Goal: Task Accomplishment & Management: Manage account settings

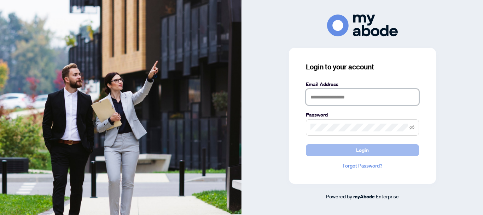
type input "**********"
click at [350, 149] on button "Login" at bounding box center [362, 150] width 113 height 12
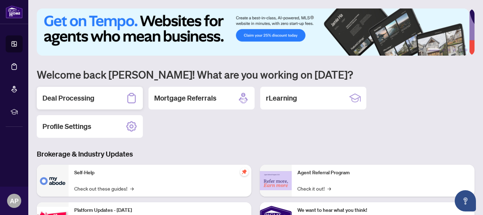
click at [75, 96] on h2 "Deal Processing" at bounding box center [68, 98] width 52 height 10
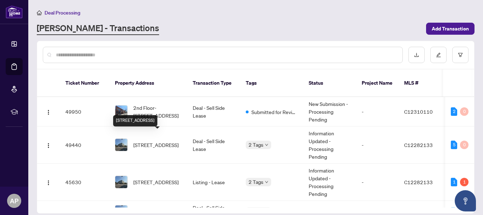
scroll to position [35, 0]
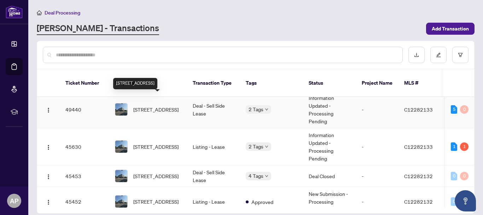
click at [141, 105] on span "[STREET_ADDRESS]" at bounding box center [155, 109] width 45 height 8
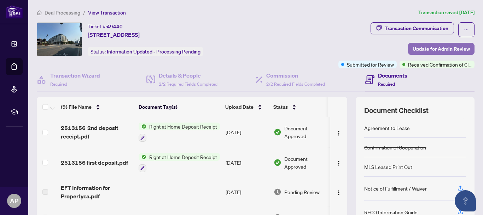
click at [425, 49] on span "Update for Admin Review" at bounding box center [441, 48] width 57 height 11
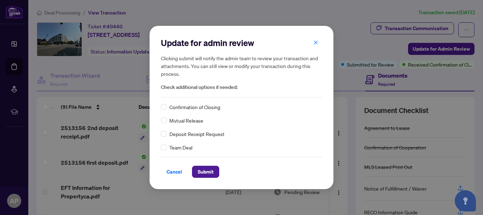
click at [167, 107] on div "Confirmation of Closing" at bounding box center [241, 107] width 161 height 8
click at [202, 176] on span "Submit" at bounding box center [206, 171] width 16 height 11
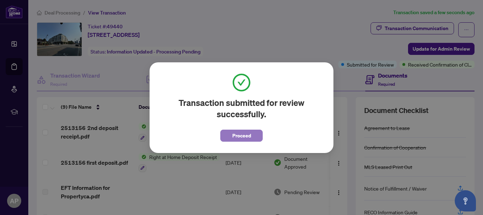
click at [239, 136] on span "Proceed" at bounding box center [241, 135] width 19 height 11
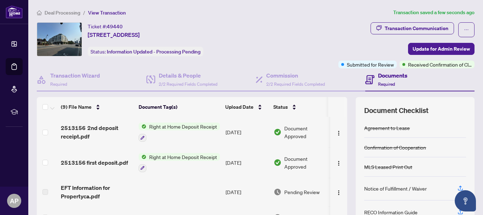
click at [45, 8] on main "Deal Processing / View Transaction Transaction saved a few seconds ago Ticket #…" at bounding box center [255, 107] width 455 height 215
click at [53, 13] on span "Deal Processing" at bounding box center [63, 13] width 36 height 6
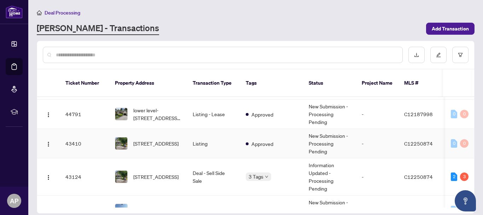
scroll to position [177, 0]
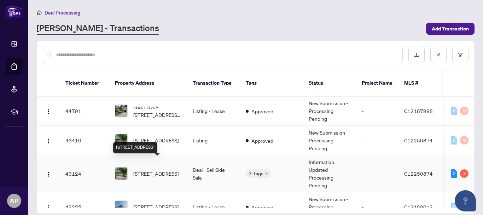
click at [150, 169] on span "[STREET_ADDRESS]" at bounding box center [155, 173] width 45 height 8
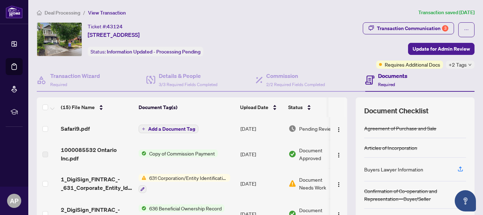
click at [154, 127] on span "Add a Document Tag" at bounding box center [171, 128] width 47 height 5
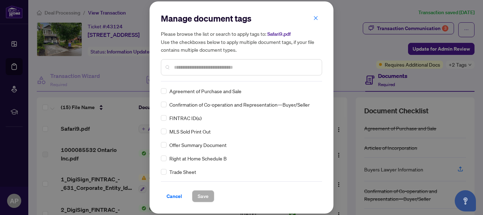
scroll to position [35, 0]
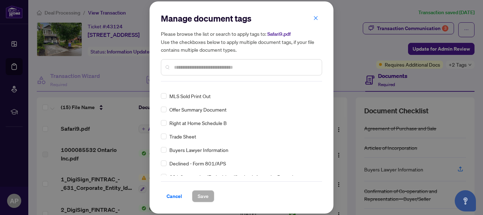
drag, startPoint x: 316, startPoint y: 16, endPoint x: 235, endPoint y: 83, distance: 105.3
click at [316, 16] on icon "close" at bounding box center [316, 18] width 5 height 5
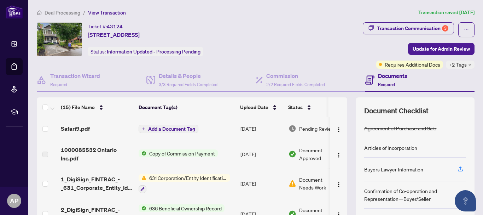
click at [180, 126] on span "Add a Document Tag" at bounding box center [171, 128] width 47 height 5
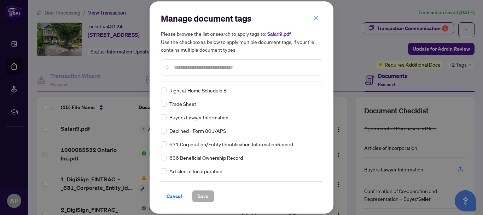
scroll to position [71, 0]
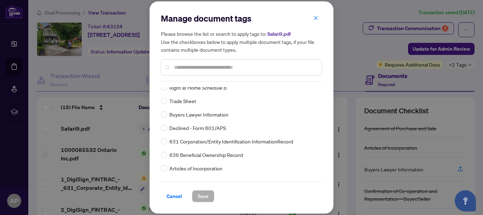
click at [180, 142] on span "631 Corporation/Entity Identification InformationRecord" at bounding box center [231, 141] width 124 height 8
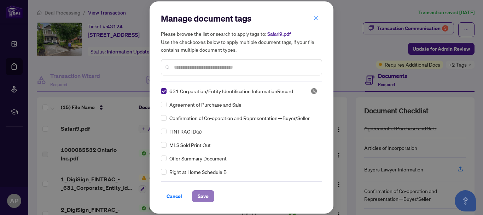
click at [201, 197] on span "Save" at bounding box center [203, 195] width 11 height 11
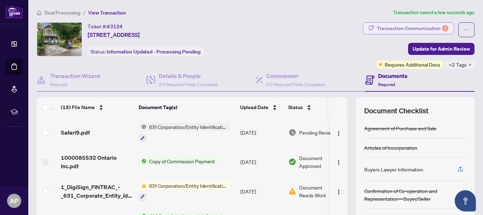
click at [420, 27] on div "Transaction Communication 3" at bounding box center [412, 28] width 71 height 11
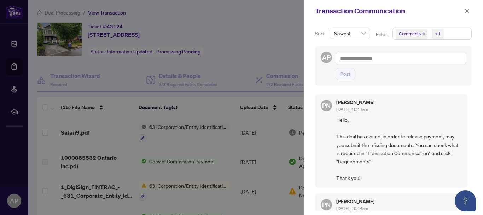
click at [277, 42] on div at bounding box center [241, 107] width 483 height 215
click at [364, 35] on span "Newest" at bounding box center [350, 33] width 32 height 11
click at [437, 33] on div "+1" at bounding box center [438, 33] width 6 height 7
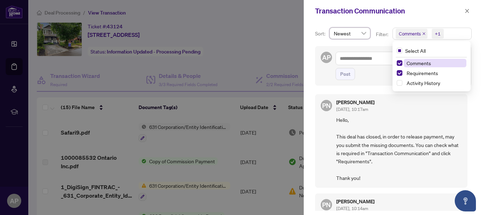
click at [418, 63] on span "Comments" at bounding box center [419, 63] width 24 height 6
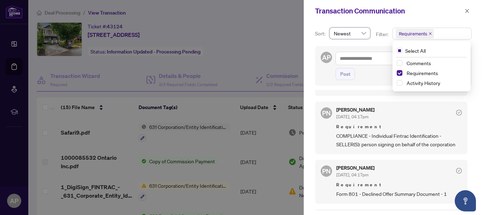
scroll to position [106, 0]
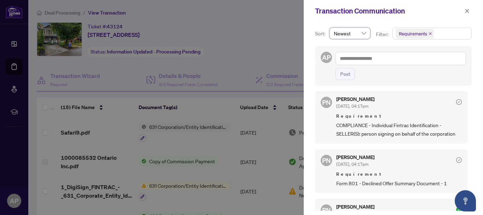
click at [229, 117] on div at bounding box center [241, 107] width 483 height 215
drag, startPoint x: 469, startPoint y: 12, endPoint x: 436, endPoint y: 41, distance: 43.9
click at [469, 12] on icon "close" at bounding box center [467, 10] width 5 height 5
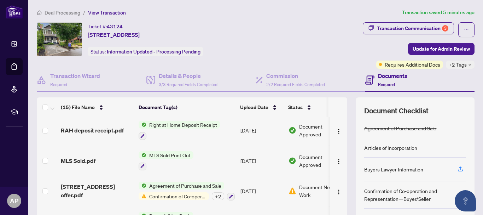
scroll to position [328, 0]
click at [87, 194] on span "[STREET_ADDRESS] offer.pdf" at bounding box center [97, 190] width 72 height 17
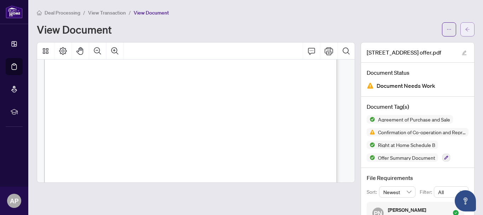
click at [465, 30] on icon "arrow-left" at bounding box center [467, 29] width 5 height 5
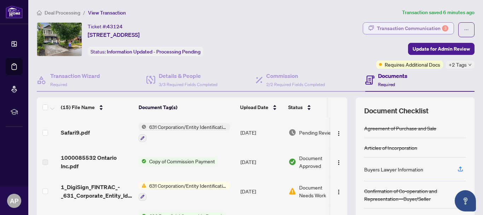
click at [395, 25] on div "Transaction Communication 3" at bounding box center [412, 28] width 71 height 11
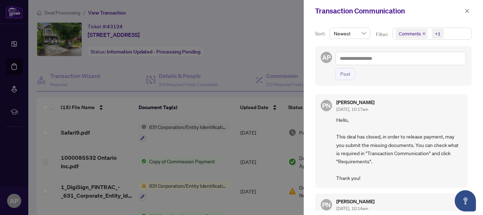
click at [410, 34] on span "Comments" at bounding box center [410, 33] width 22 height 7
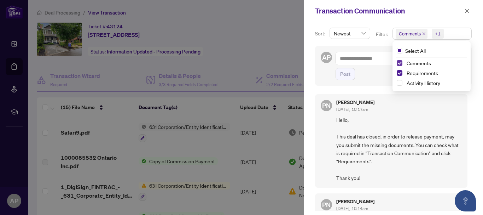
click at [401, 63] on span "Select Comments" at bounding box center [400, 63] width 6 height 6
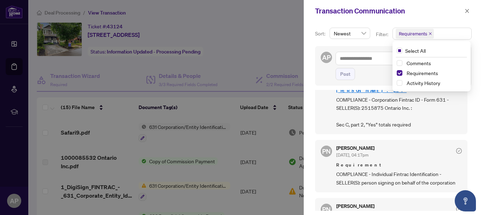
scroll to position [51, 0]
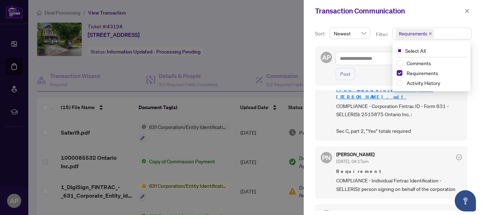
click at [114, 136] on div at bounding box center [241, 107] width 483 height 215
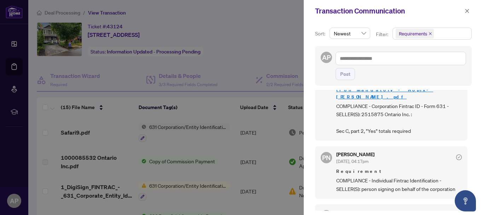
drag, startPoint x: 467, startPoint y: 11, endPoint x: 352, endPoint y: 89, distance: 139.0
click at [467, 11] on icon "close" at bounding box center [467, 10] width 5 height 5
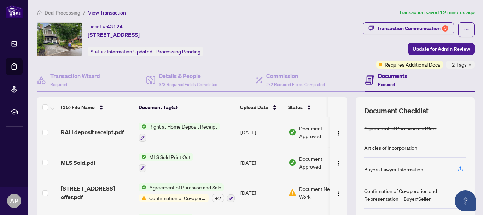
scroll to position [328, 0]
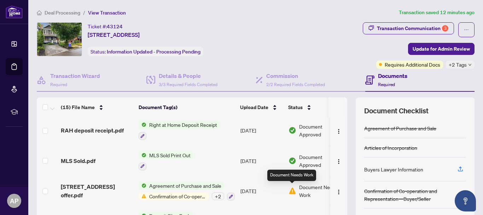
click at [295, 189] on img at bounding box center [293, 191] width 8 height 8
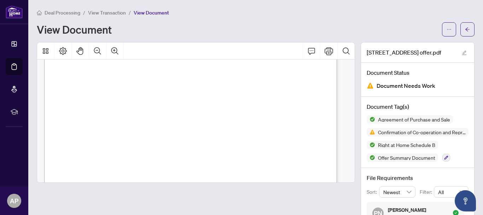
click at [122, 13] on span "View Transaction" at bounding box center [107, 13] width 38 height 6
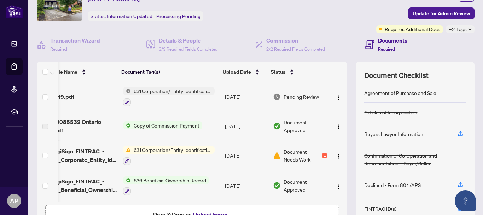
scroll to position [0, 22]
click at [322, 154] on div "1" at bounding box center [325, 156] width 6 height 6
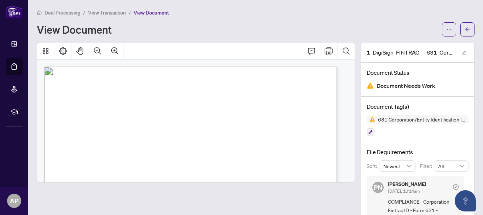
click at [109, 11] on span "View Transaction" at bounding box center [107, 13] width 38 height 6
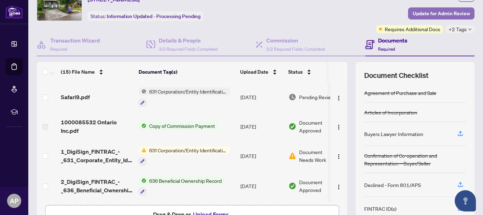
click at [444, 10] on span "Update for Admin Review" at bounding box center [441, 13] width 57 height 11
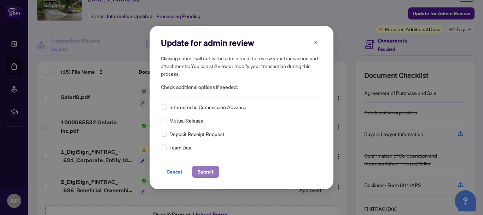
click at [213, 172] on span "Submit" at bounding box center [206, 171] width 16 height 11
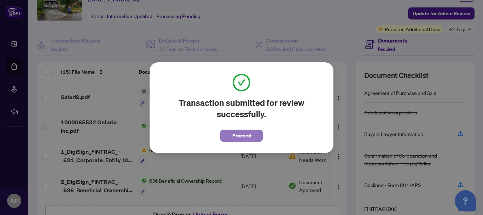
click at [229, 137] on button "Proceed" at bounding box center [241, 136] width 42 height 12
